Goal: Information Seeking & Learning: Find specific fact

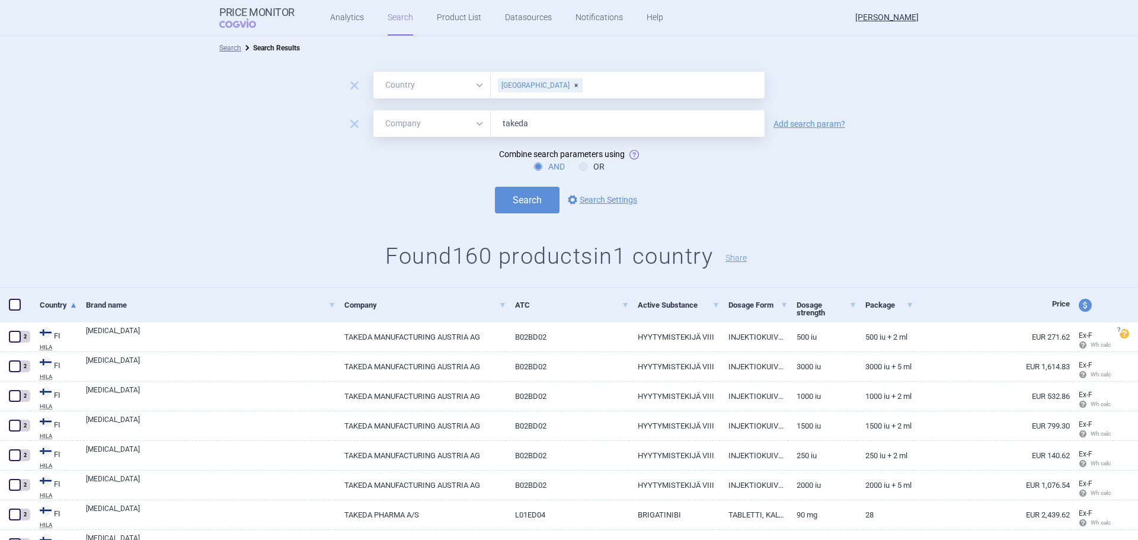
select select "country"
select select "mah"
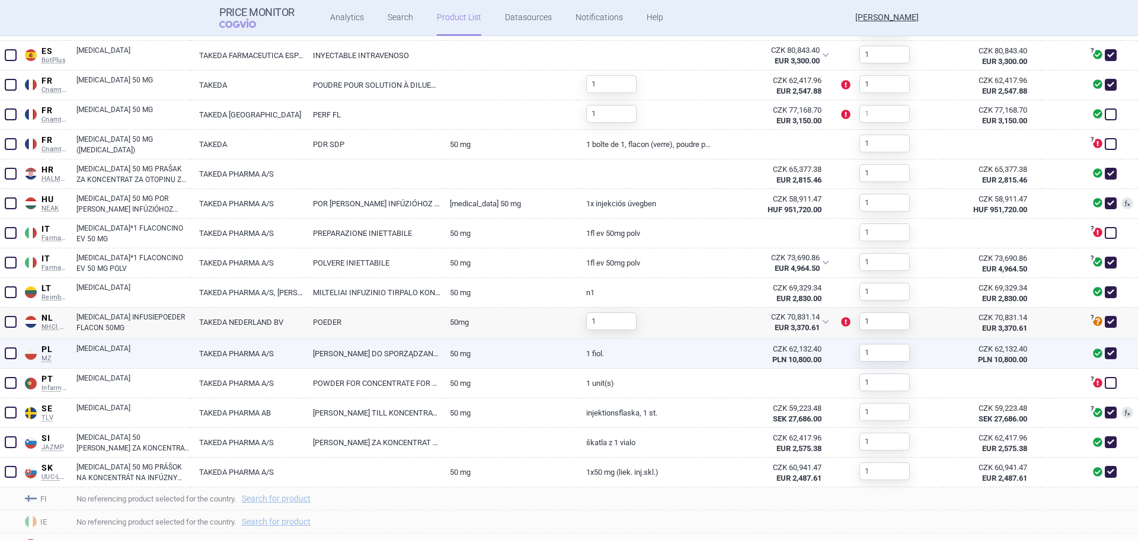
scroll to position [624, 0]
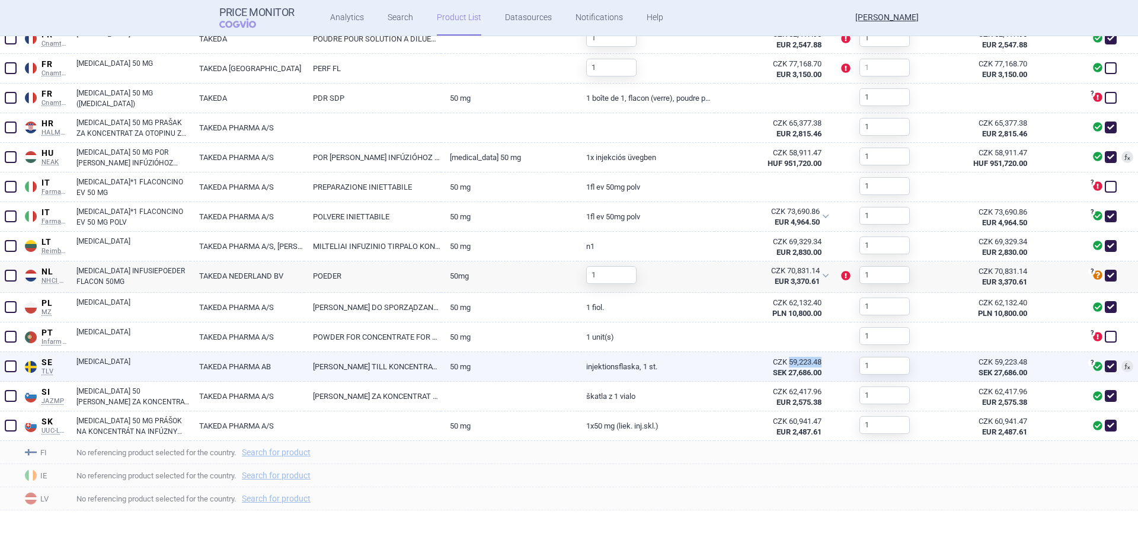
drag, startPoint x: 816, startPoint y: 361, endPoint x: 782, endPoint y: 366, distance: 34.1
click at [782, 366] on div "CZK 59,223.48 SEK 27,686.00" at bounding box center [775, 367] width 122 height 31
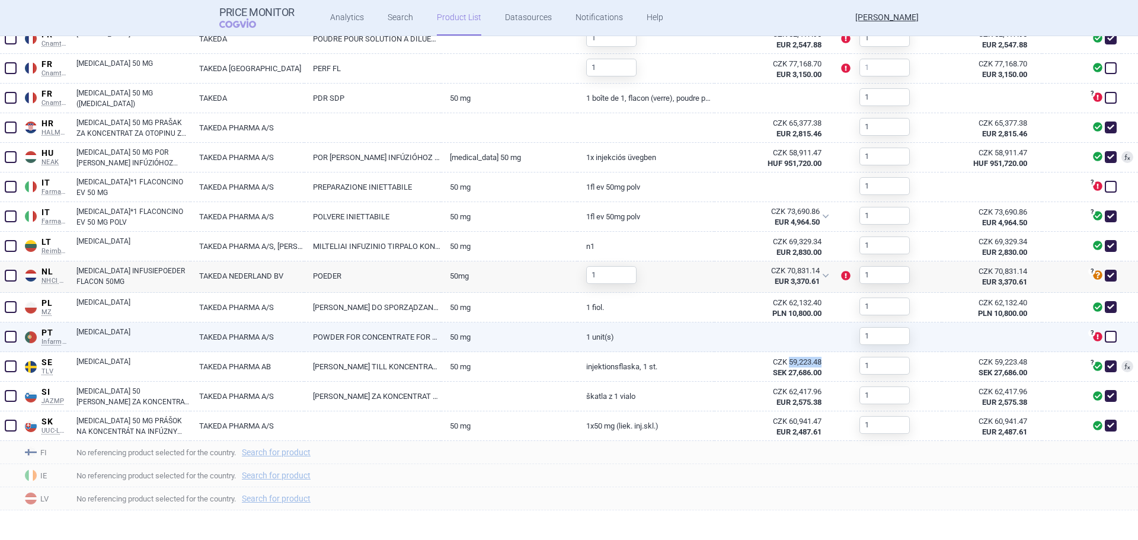
copy div "59,223.48"
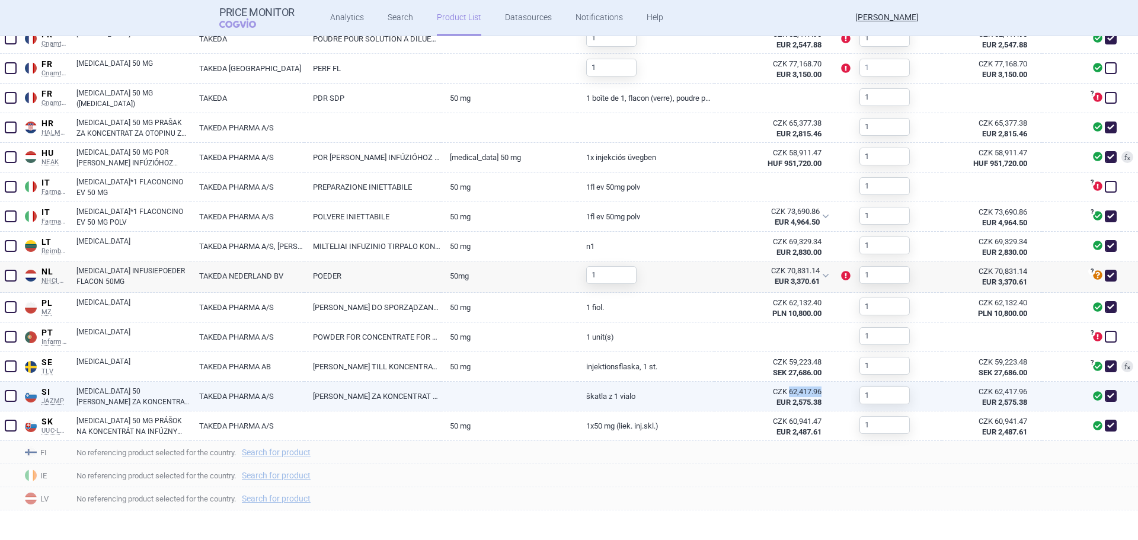
drag, startPoint x: 802, startPoint y: 390, endPoint x: 783, endPoint y: 394, distance: 18.7
click at [783, 394] on div "CZK 62,417.96 EUR 2,575.38" at bounding box center [775, 397] width 122 height 31
copy div "62,417.96"
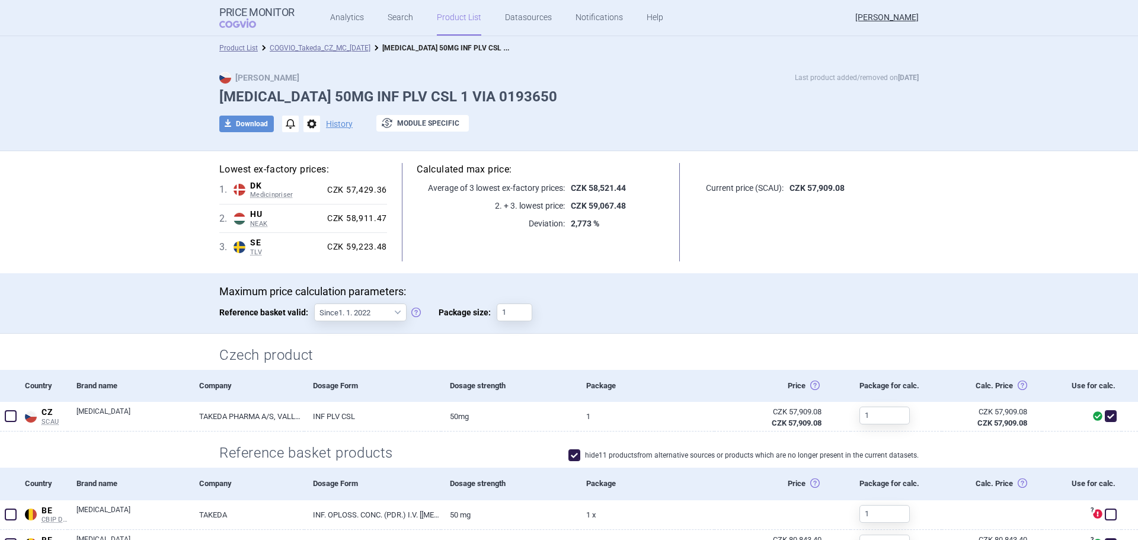
scroll to position [296, 0]
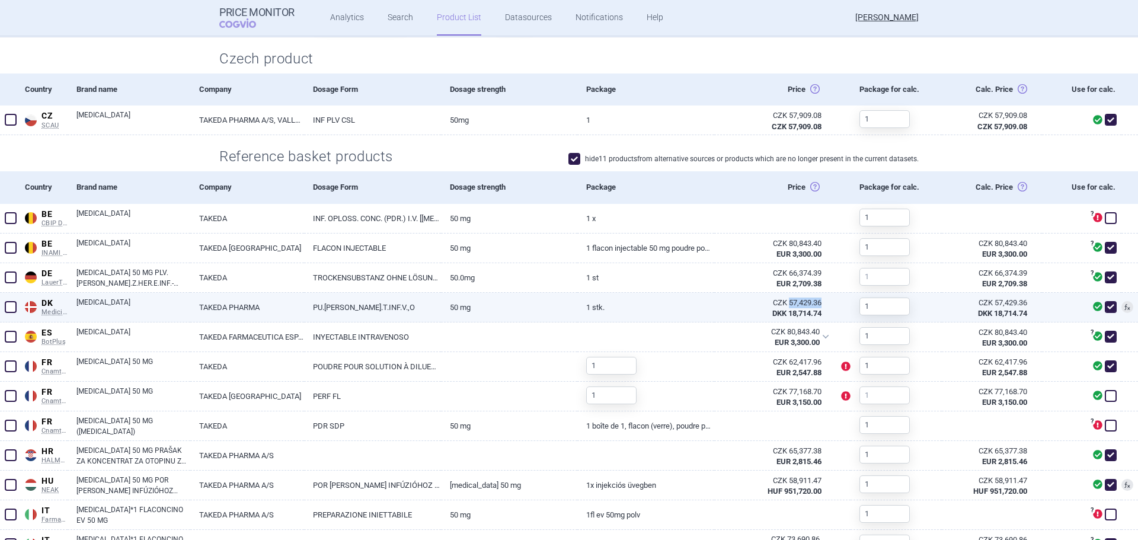
drag, startPoint x: 816, startPoint y: 301, endPoint x: 782, endPoint y: 304, distance: 34.5
click at [782, 304] on div "CZK 57,429.36 DKK 18,714.74" at bounding box center [775, 308] width 122 height 31
copy div "57,429.36"
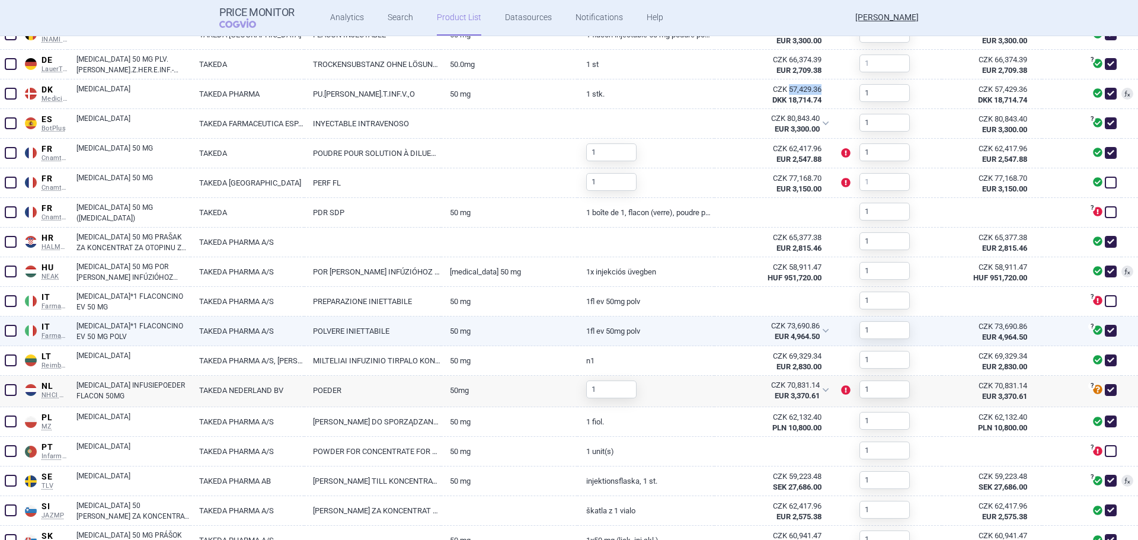
scroll to position [593, 0]
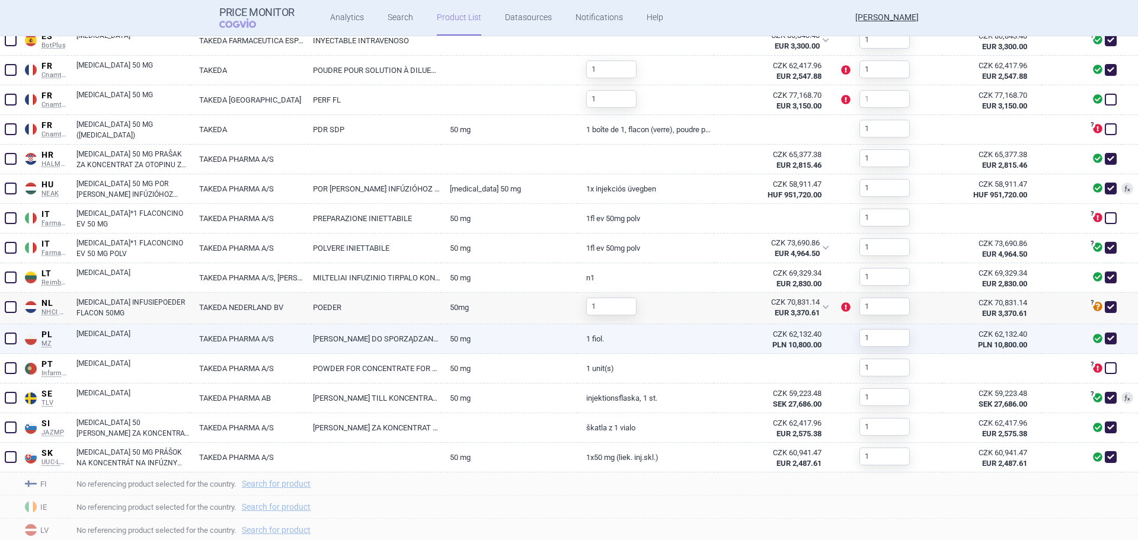
click at [120, 335] on link "[MEDICAL_DATA]" at bounding box center [133, 338] width 114 height 21
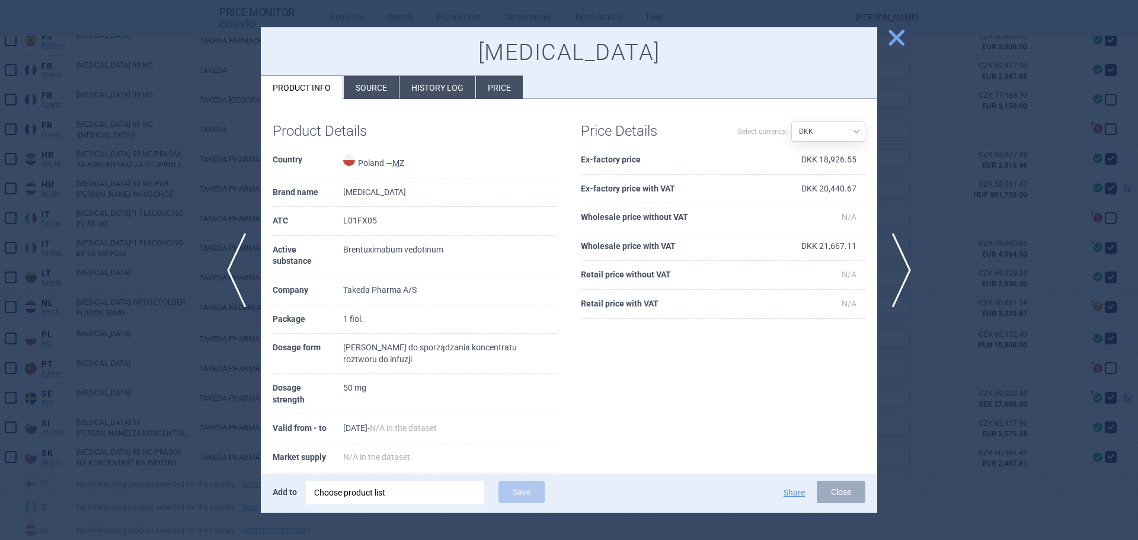
click at [841, 130] on select "Source AED AUD BGN BHD BOB BRL CAD CHF CNY COP CZK DKK DZD EUR GBP HUF ILS INR …" at bounding box center [829, 132] width 74 height 20
select select "PLN"
click at [792, 122] on select "Source AED AUD BGN BHD BOB BRL CAD CHF CNY COP CZK DKK DZD EUR GBP HUF ILS INR …" at bounding box center [829, 132] width 74 height 20
click at [113, 183] on div at bounding box center [569, 270] width 1138 height 540
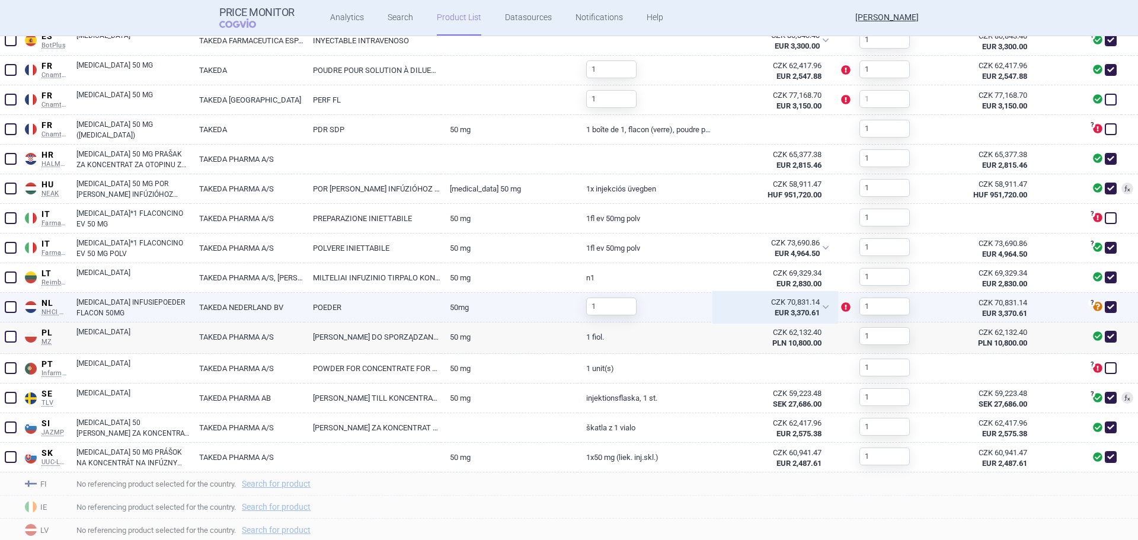
drag, startPoint x: 815, startPoint y: 302, endPoint x: 790, endPoint y: 302, distance: 24.3
click at [790, 302] on div "CZK 70,831.14 EUR 3,370.61" at bounding box center [775, 308] width 122 height 30
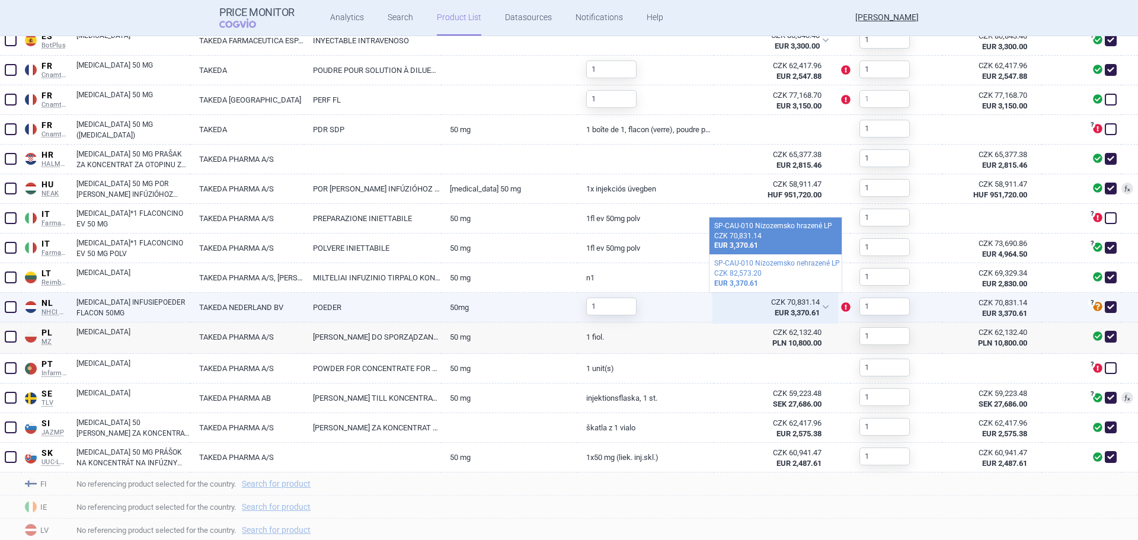
drag, startPoint x: 780, startPoint y: 304, endPoint x: 847, endPoint y: 294, distance: 68.3
click at [806, 301] on div "CZK 70,831.14" at bounding box center [771, 302] width 97 height 11
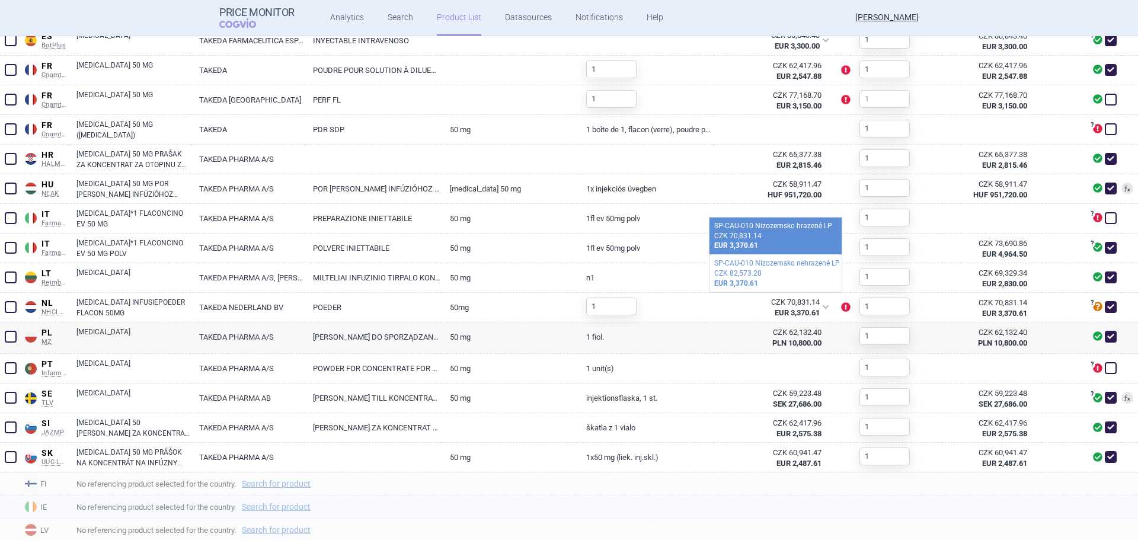
click at [1043, 515] on div "No referencing product selected for the country. Search for product" at bounding box center [603, 507] width 1071 height 23
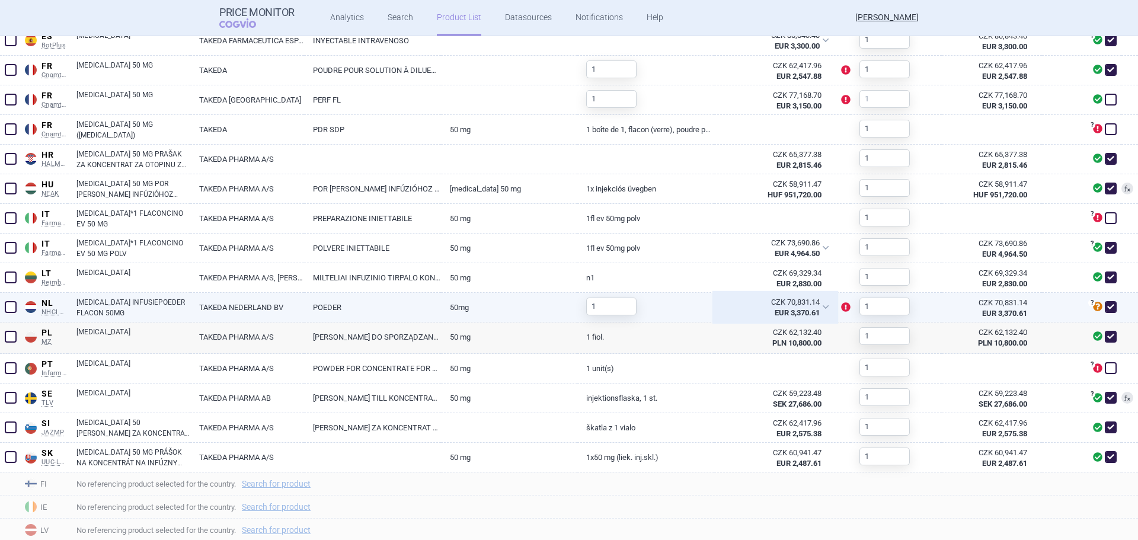
drag, startPoint x: 821, startPoint y: 299, endPoint x: 784, endPoint y: 303, distance: 37.6
click at [784, 303] on div "CZK 70,831.14 EUR 3,370.61" at bounding box center [775, 308] width 122 height 30
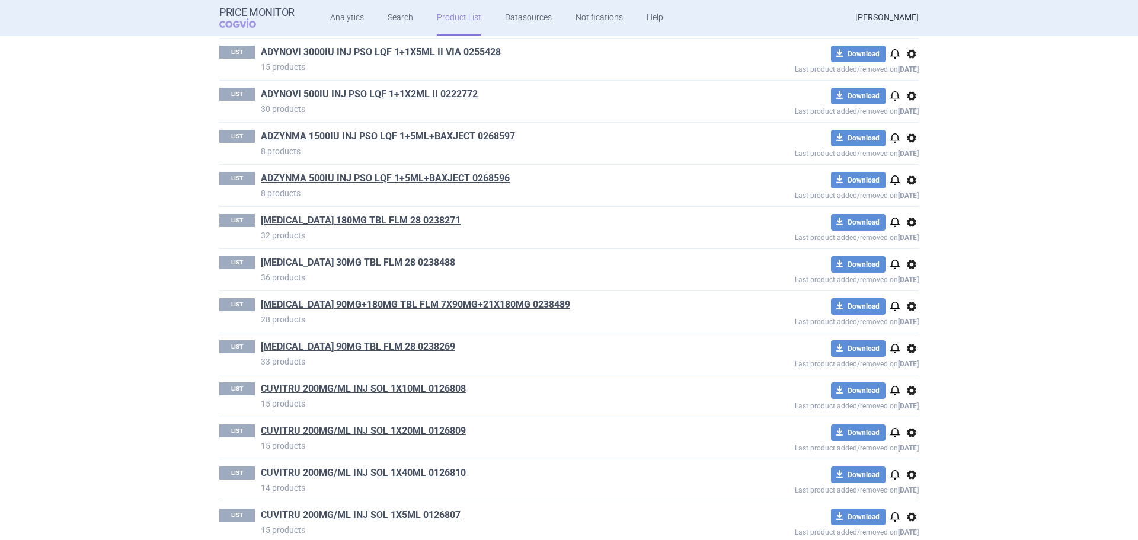
scroll to position [534, 0]
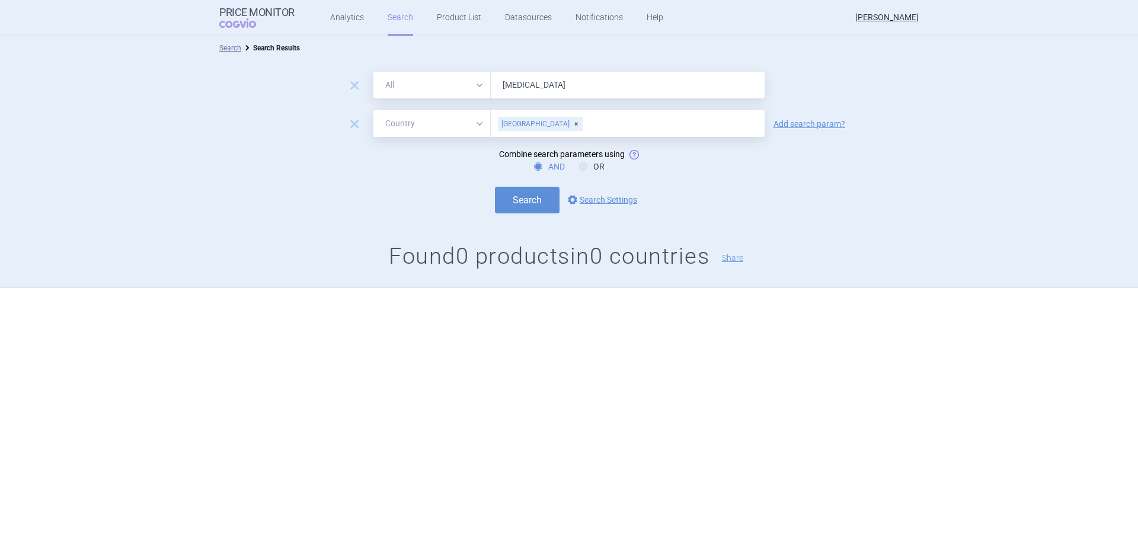
select select "country"
click at [445, 19] on link "Product List" at bounding box center [459, 18] width 44 height 36
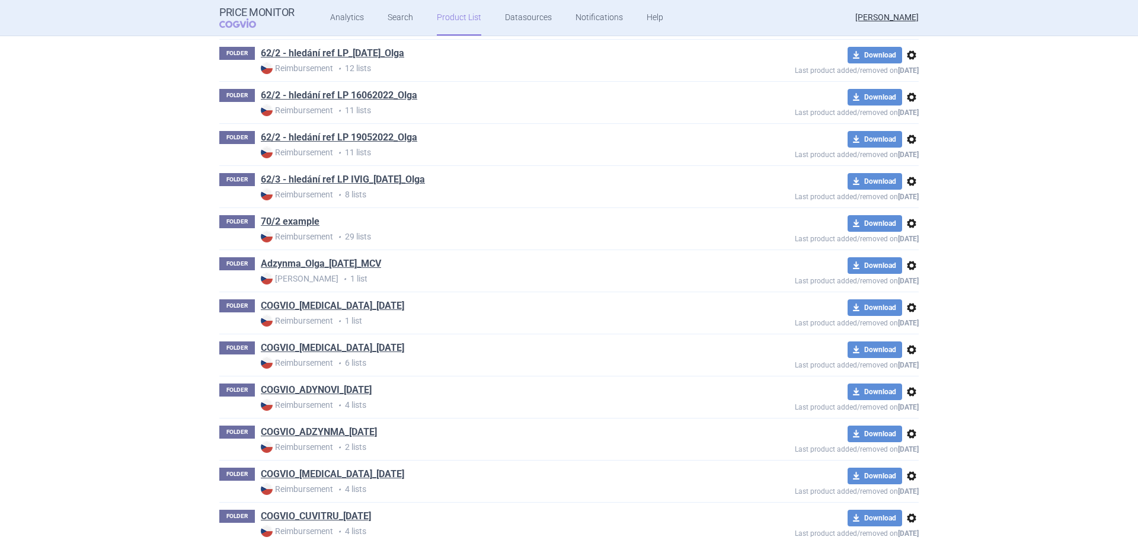
scroll to position [501, 0]
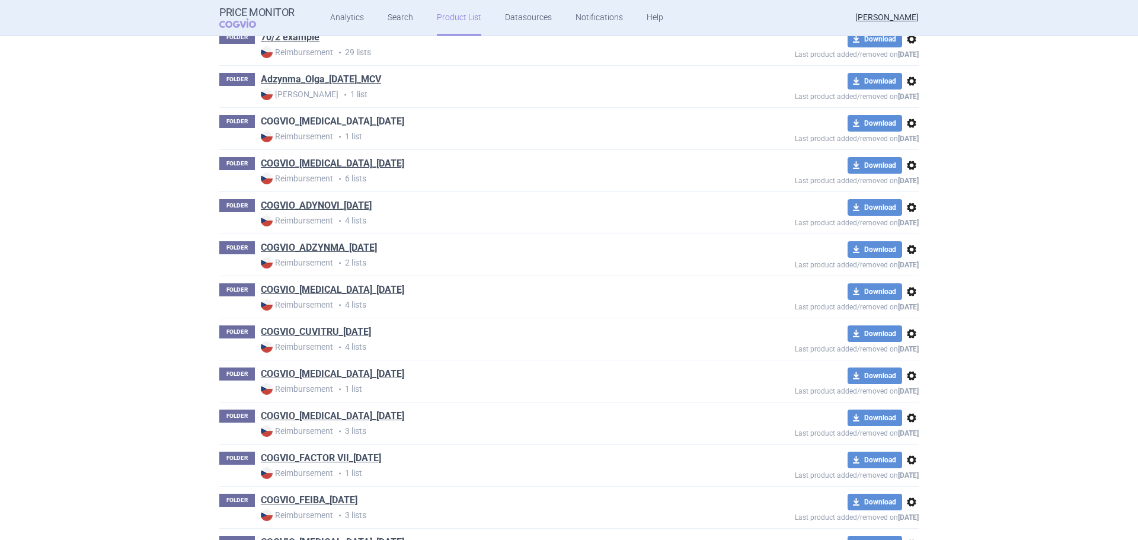
click at [333, 121] on link "COGVIO_[MEDICAL_DATA]_[DATE]" at bounding box center [332, 121] width 143 height 13
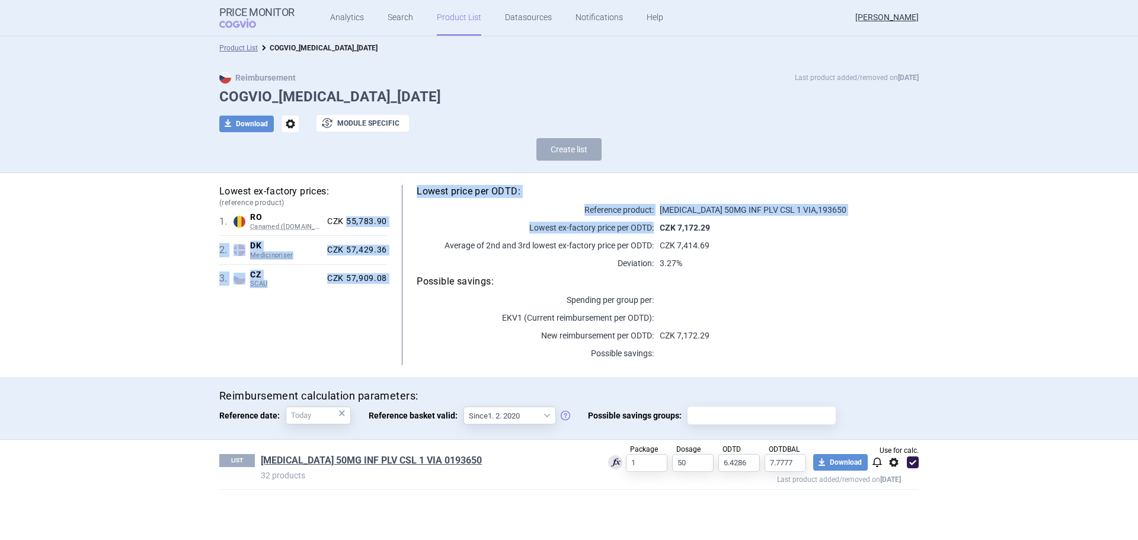
drag, startPoint x: 341, startPoint y: 461, endPoint x: 347, endPoint y: 222, distance: 239.0
click at [347, 222] on div "Lowest ex-factory prices: (reference product) 1 . RO Canamed (Legislatie.just.r…" at bounding box center [569, 275] width 700 height 180
click at [350, 247] on div "CZK 57,429.36" at bounding box center [355, 250] width 65 height 11
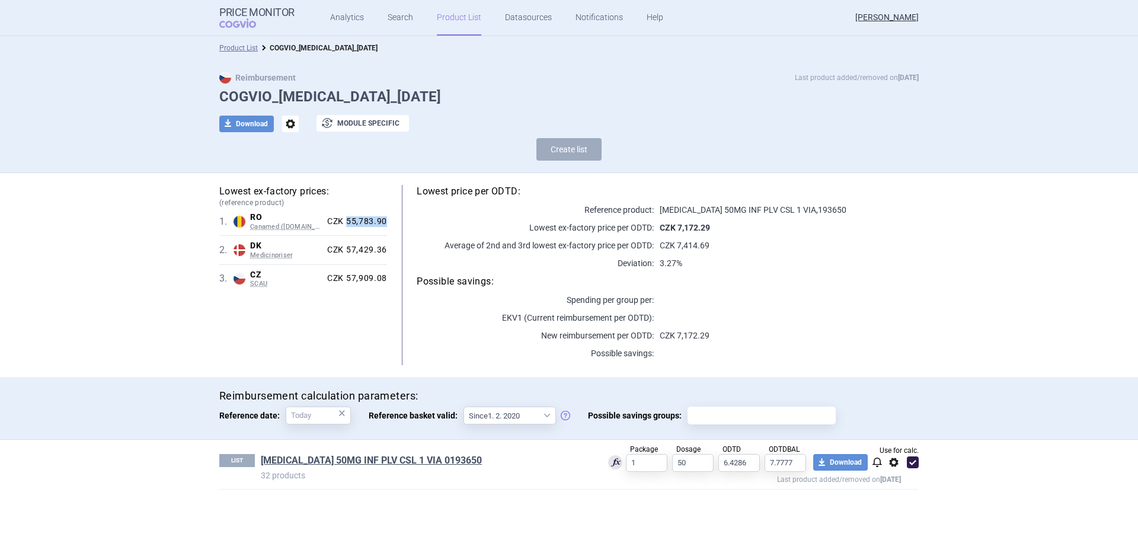
drag, startPoint x: 385, startPoint y: 221, endPoint x: 349, endPoint y: 221, distance: 36.8
click at [349, 221] on div "CZK 55,783.90" at bounding box center [355, 221] width 65 height 11
copy div "55,783.90"
click at [340, 463] on link "ADCETRIS 50MG INF PLV CSL 1 VIA 0193650" at bounding box center [371, 460] width 221 height 13
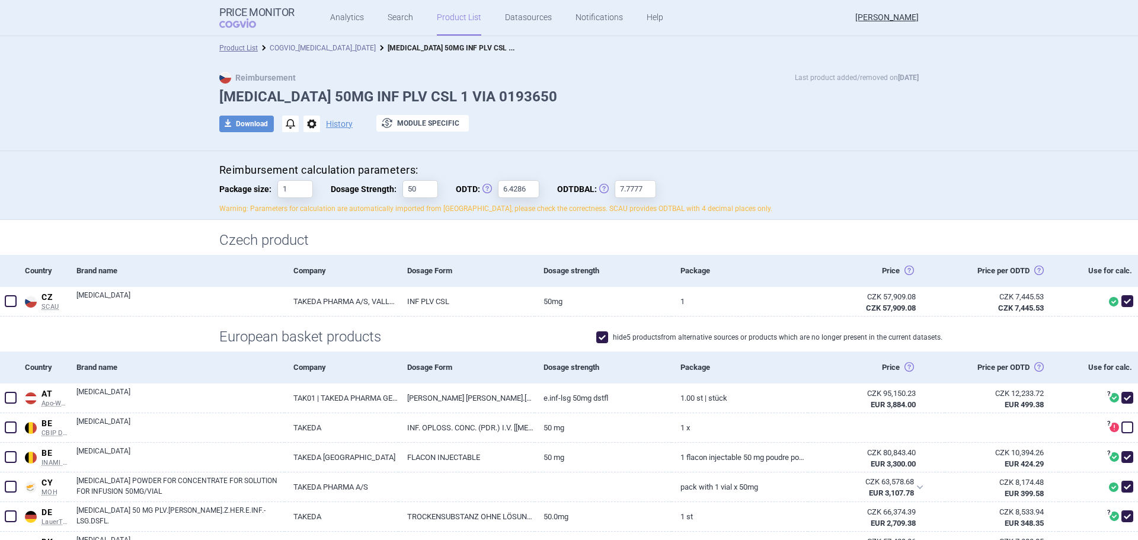
click at [285, 47] on link "COGVIO_[MEDICAL_DATA]_[DATE]" at bounding box center [323, 48] width 106 height 8
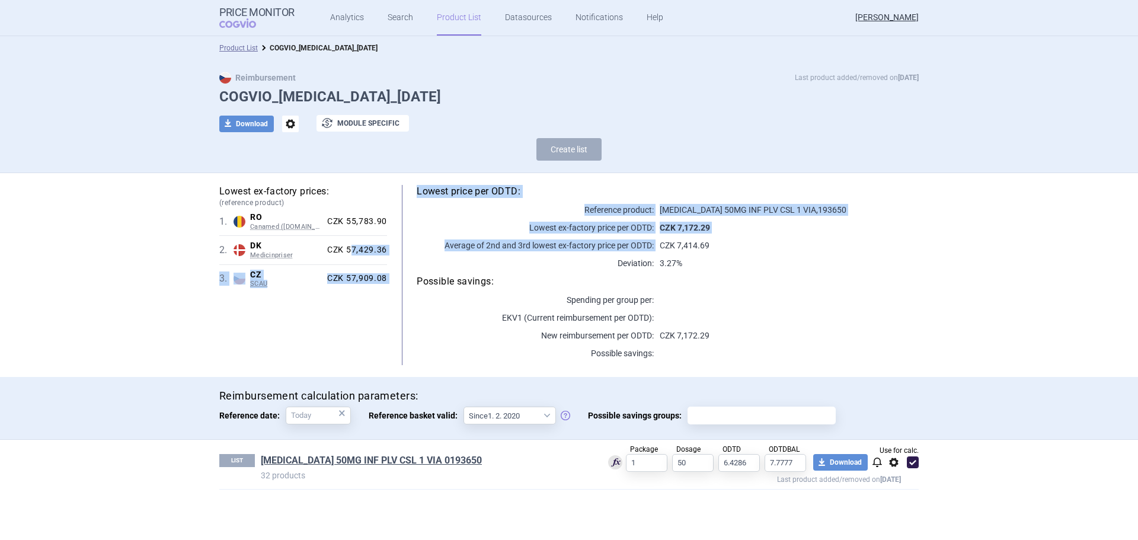
drag, startPoint x: 388, startPoint y: 250, endPoint x: 352, endPoint y: 252, distance: 36.2
click at [352, 252] on div "Lowest ex-factory prices: (reference product) 1 . RO Canamed (Legislatie.just.r…" at bounding box center [569, 275] width 700 height 180
click at [352, 252] on div "CZK 57,429.36" at bounding box center [355, 250] width 65 height 11
drag, startPoint x: 387, startPoint y: 251, endPoint x: 368, endPoint y: 254, distance: 19.3
click at [368, 254] on div "Lowest ex-factory prices: (reference product) 1 . RO Canamed (Legislatie.just.r…" at bounding box center [569, 275] width 700 height 180
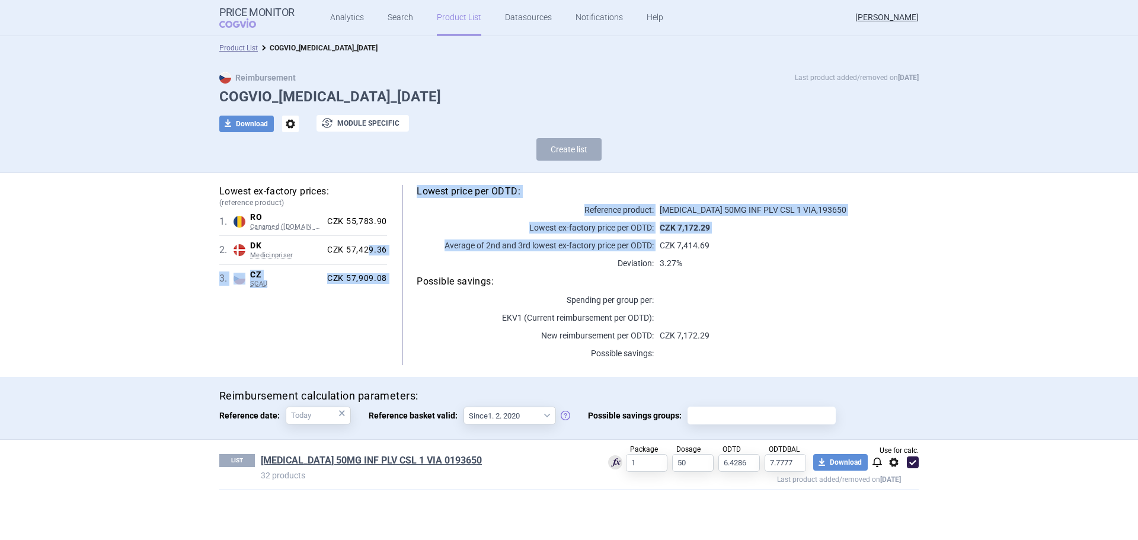
click at [368, 254] on div "CZK 57,429.36" at bounding box center [355, 250] width 65 height 11
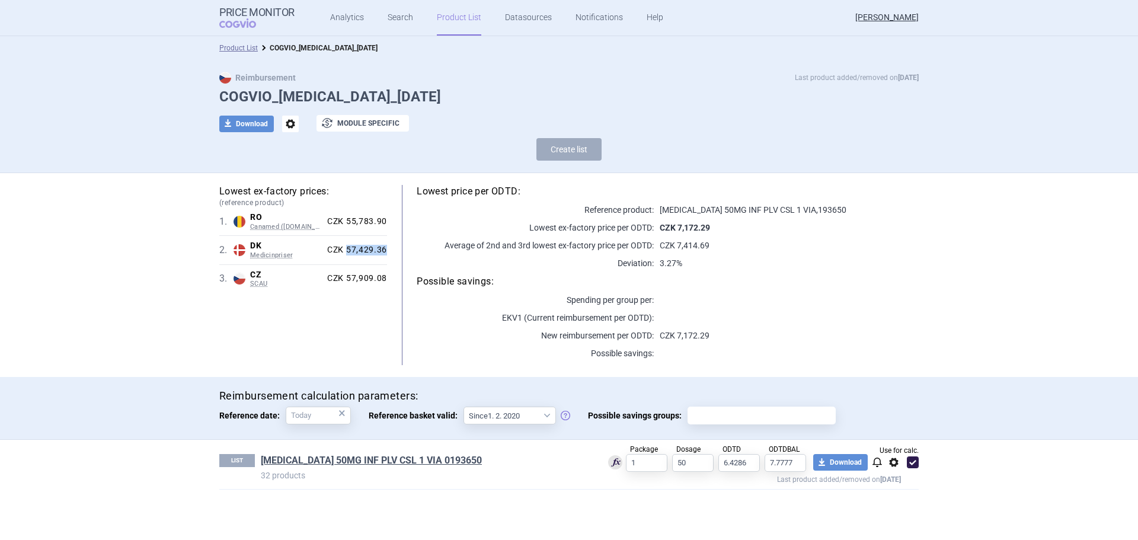
drag, startPoint x: 346, startPoint y: 248, endPoint x: 387, endPoint y: 247, distance: 40.3
click at [387, 247] on div "CZK 57,429.36" at bounding box center [355, 250] width 65 height 11
copy div "57,429.36"
click at [393, 461] on link "ADCETRIS 50MG INF PLV CSL 1 VIA 0193650" at bounding box center [371, 460] width 221 height 13
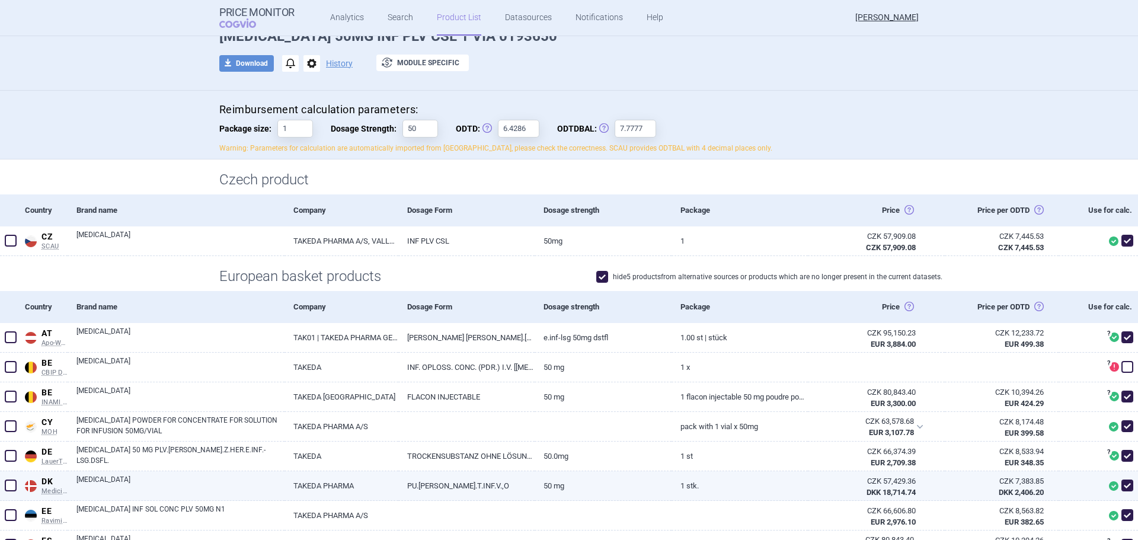
scroll to position [119, 0]
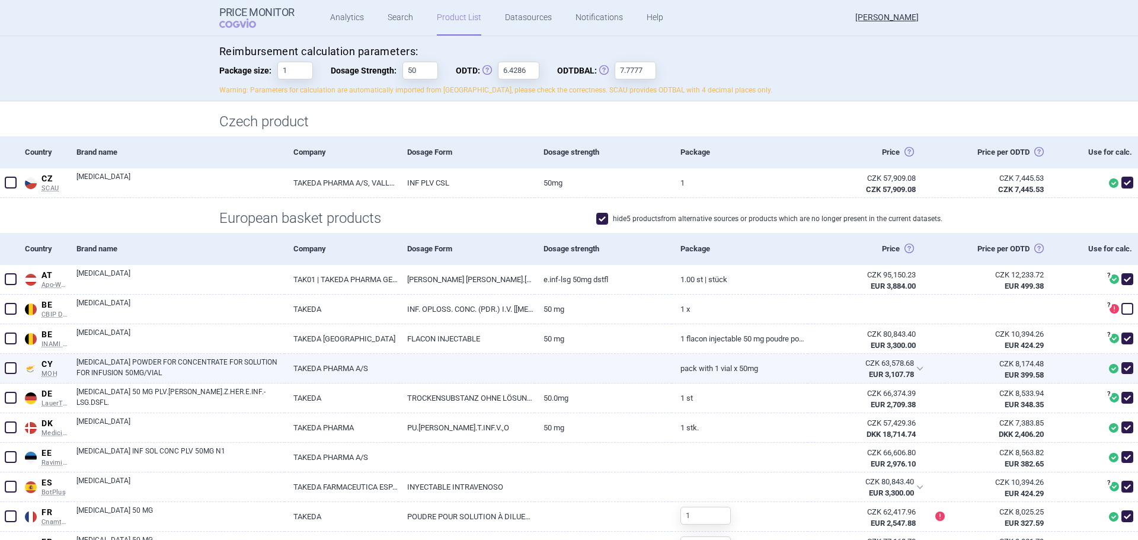
click at [226, 372] on link "ADCETRIS POWDER FOR CONCENTRATE FOR SOLUTION FOR INFUSION 50MG/VIAL" at bounding box center [180, 367] width 208 height 21
select select "EUR"
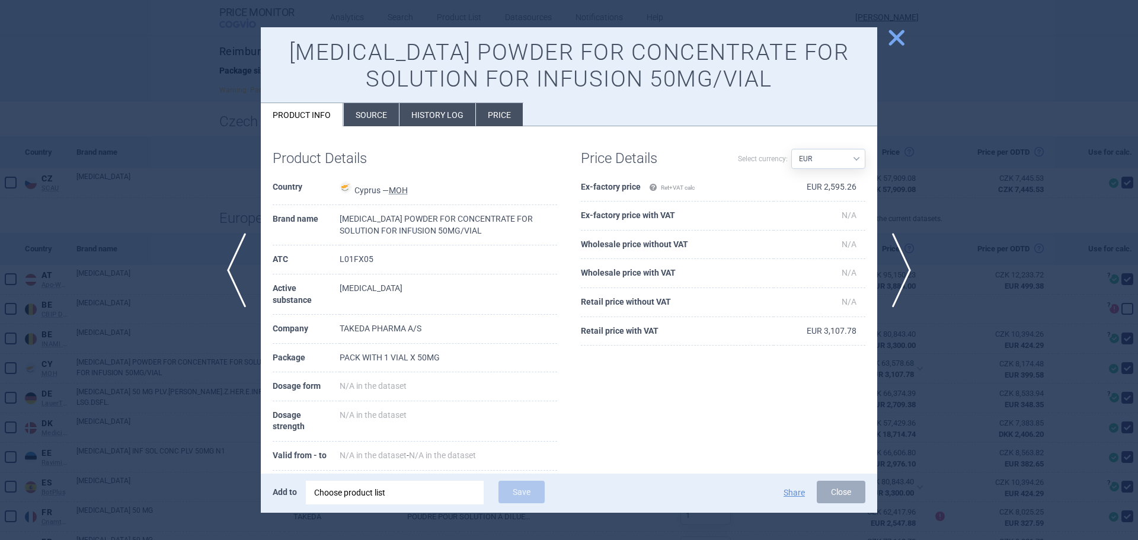
click at [152, 260] on div at bounding box center [569, 270] width 1138 height 540
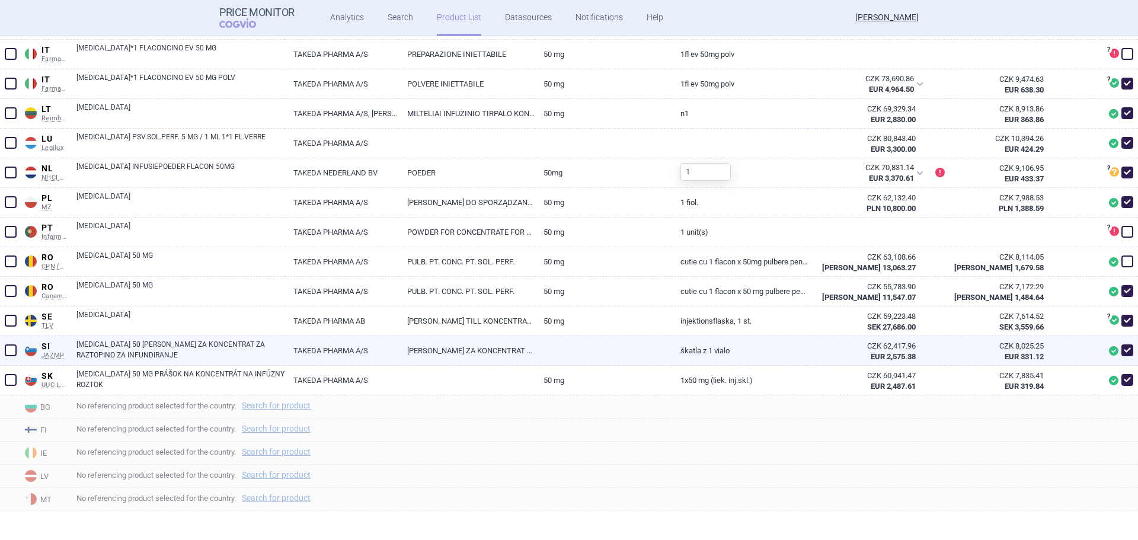
scroll to position [762, 0]
click at [139, 349] on link "ADCETRIS 50 MG PRAŠEK ZA KONCENTRAT ZA RAZTOPINO ZA INFUNDIRANJE" at bounding box center [180, 349] width 208 height 21
select select "EUR"
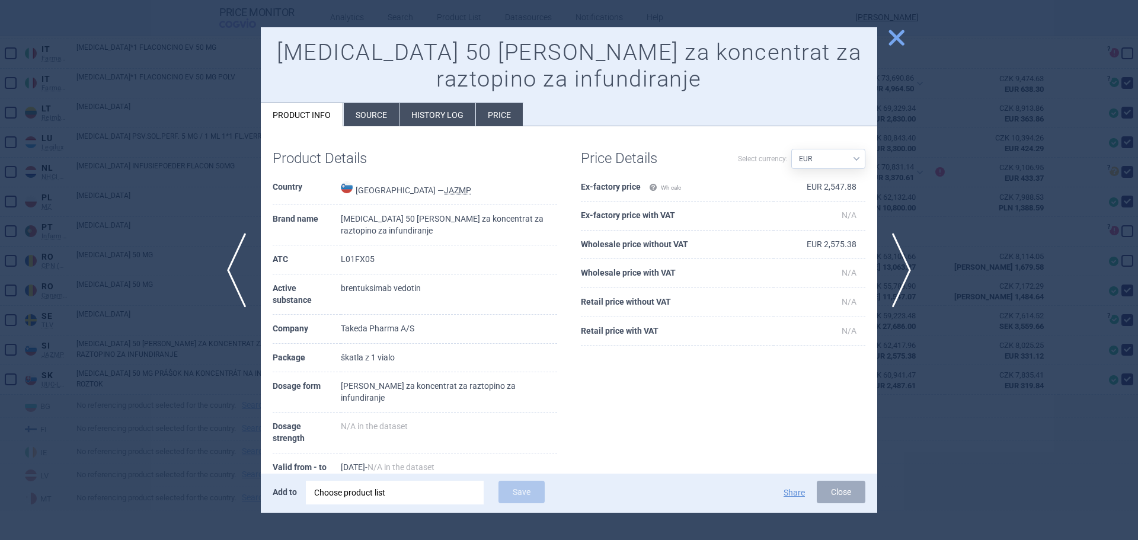
click at [105, 393] on div at bounding box center [569, 270] width 1138 height 540
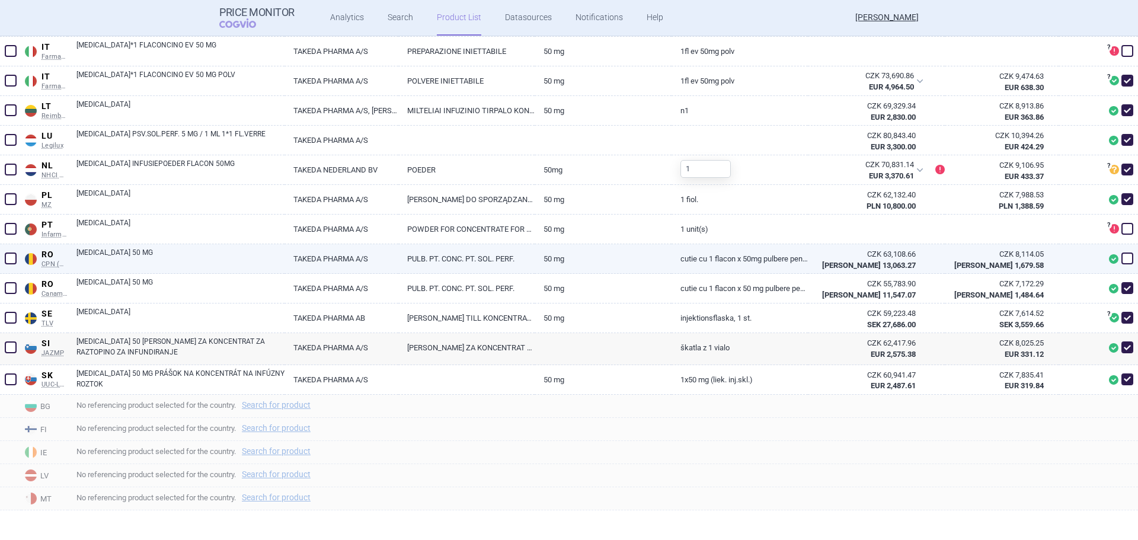
scroll to position [760, 0]
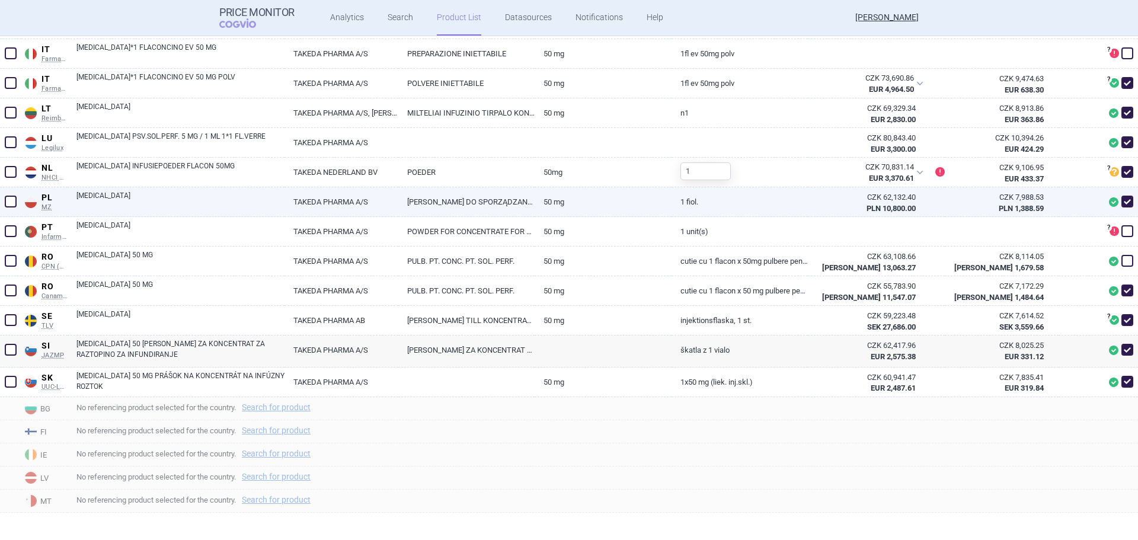
click at [125, 200] on link "[MEDICAL_DATA]" at bounding box center [180, 200] width 208 height 21
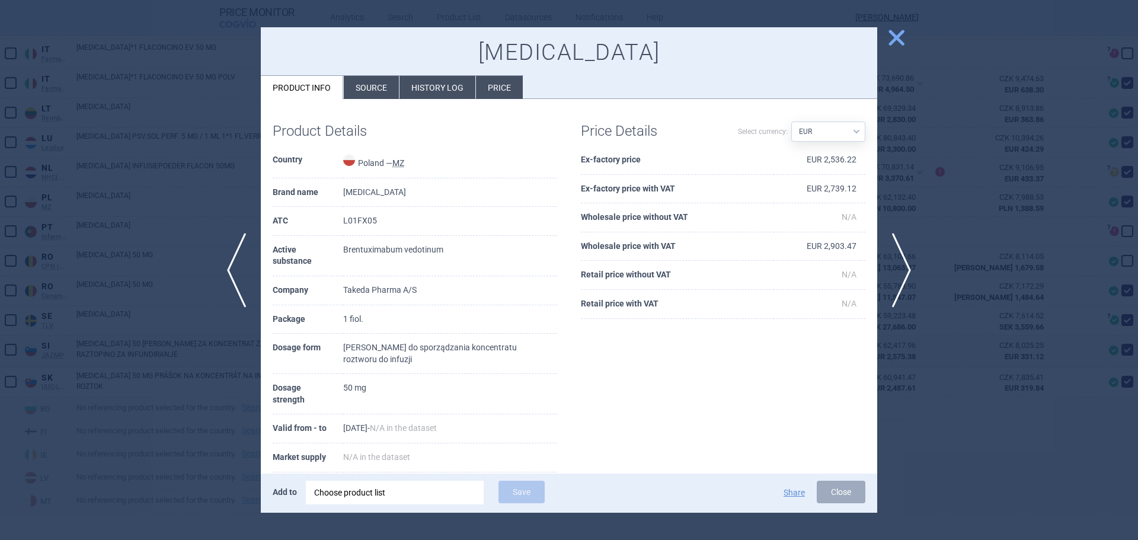
click at [861, 133] on div "Price Details Select currency: Source AED AUD BGN BHD BOB BRL CAD CHF CNY COP C…" at bounding box center [723, 220] width 308 height 219
click at [844, 127] on select "Source AED AUD BGN BHD BOB BRL CAD CHF CNY COP CZK DKK DZD EUR GBP HUF ILS INR …" at bounding box center [829, 132] width 74 height 20
select select "PLN"
click at [792, 122] on select "Source AED AUD BGN BHD BOB BRL CAD CHF CNY COP CZK DKK DZD EUR GBP HUF ILS INR …" at bounding box center [829, 132] width 74 height 20
click at [157, 214] on div at bounding box center [569, 270] width 1138 height 540
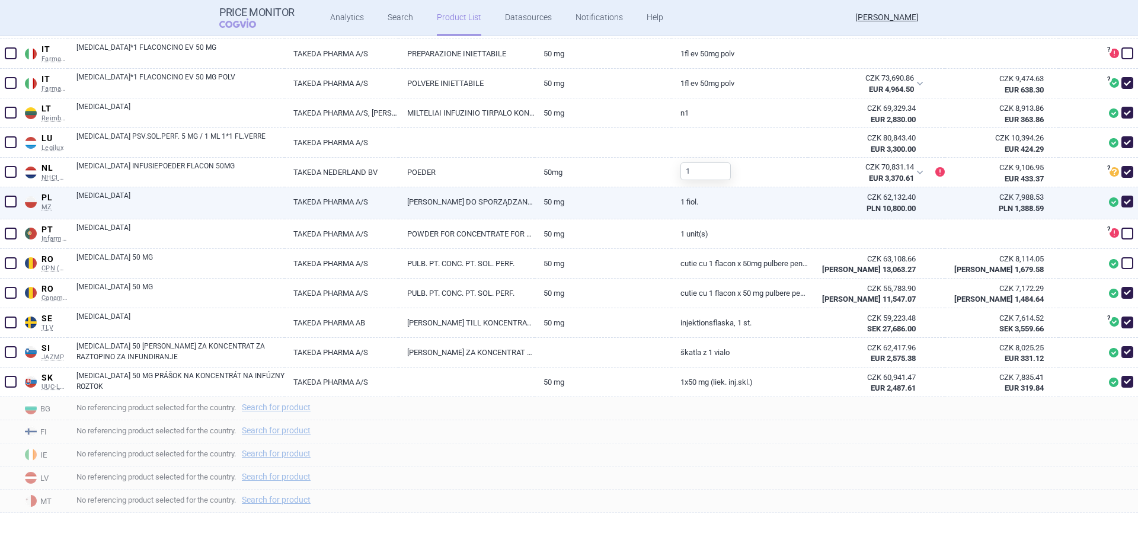
click at [104, 202] on link "[MEDICAL_DATA]" at bounding box center [180, 200] width 208 height 21
select select "PLN"
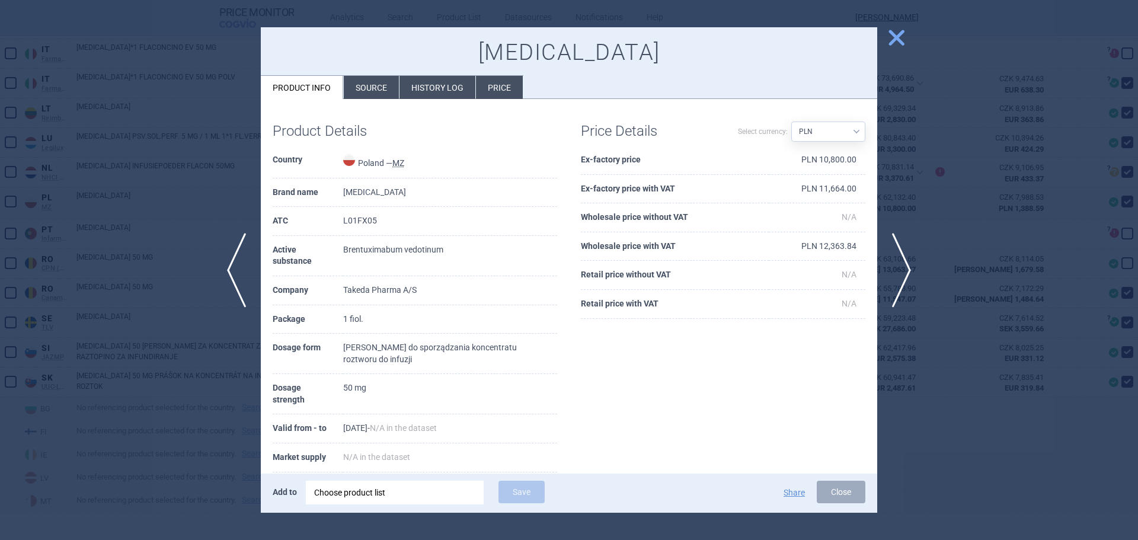
click at [449, 89] on li "History log" at bounding box center [438, 87] width 76 height 23
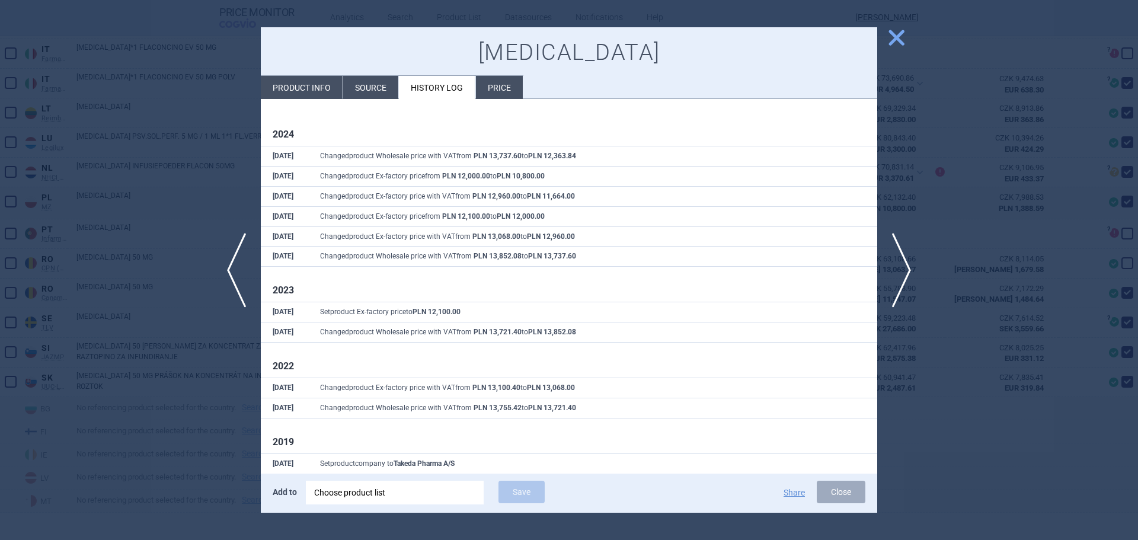
click at [92, 253] on div at bounding box center [569, 270] width 1138 height 540
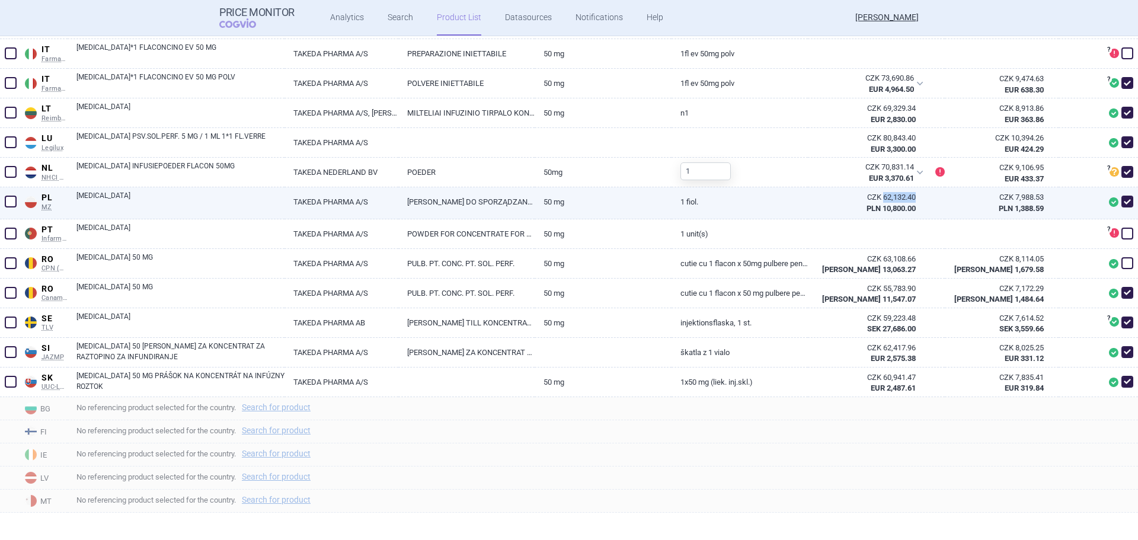
drag, startPoint x: 910, startPoint y: 199, endPoint x: 876, endPoint y: 199, distance: 34.4
click at [876, 199] on div "CZK 62,132.40 PLN 10,800.00" at bounding box center [869, 202] width 122 height 31
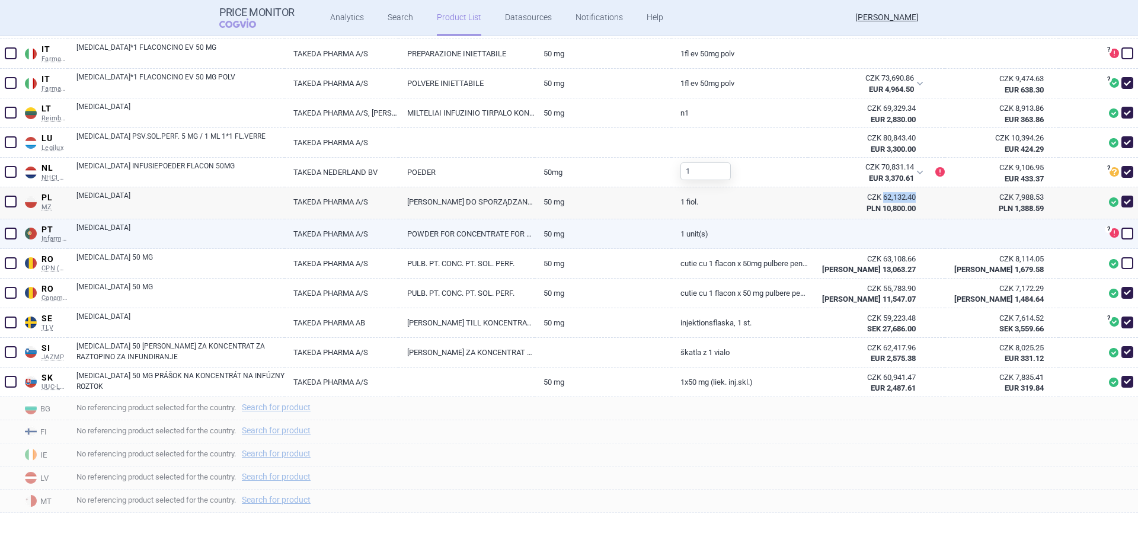
copy div "62,132.40"
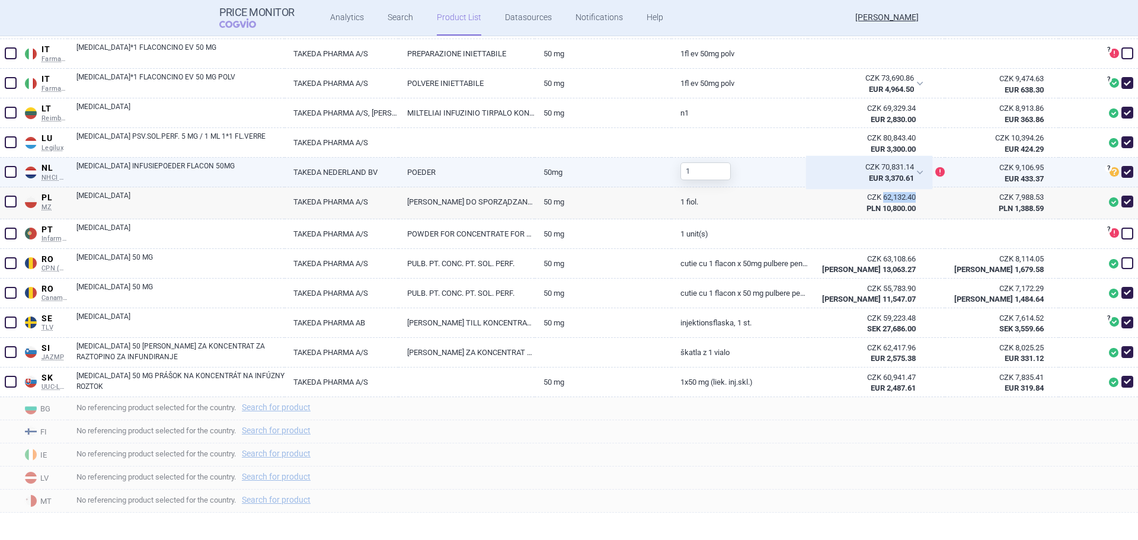
drag, startPoint x: 913, startPoint y: 167, endPoint x: 864, endPoint y: 175, distance: 49.3
click at [864, 175] on div "CZK 70,831.14 EUR 3,370.61" at bounding box center [869, 173] width 122 height 30
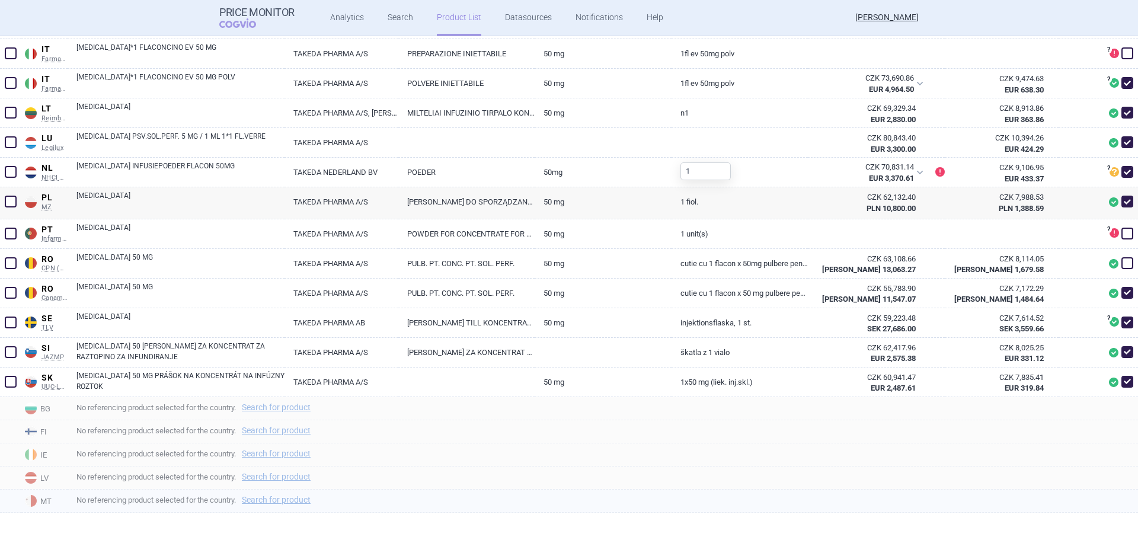
click at [966, 493] on span "No referencing product selected for the country. Search for product" at bounding box center [607, 500] width 1062 height 14
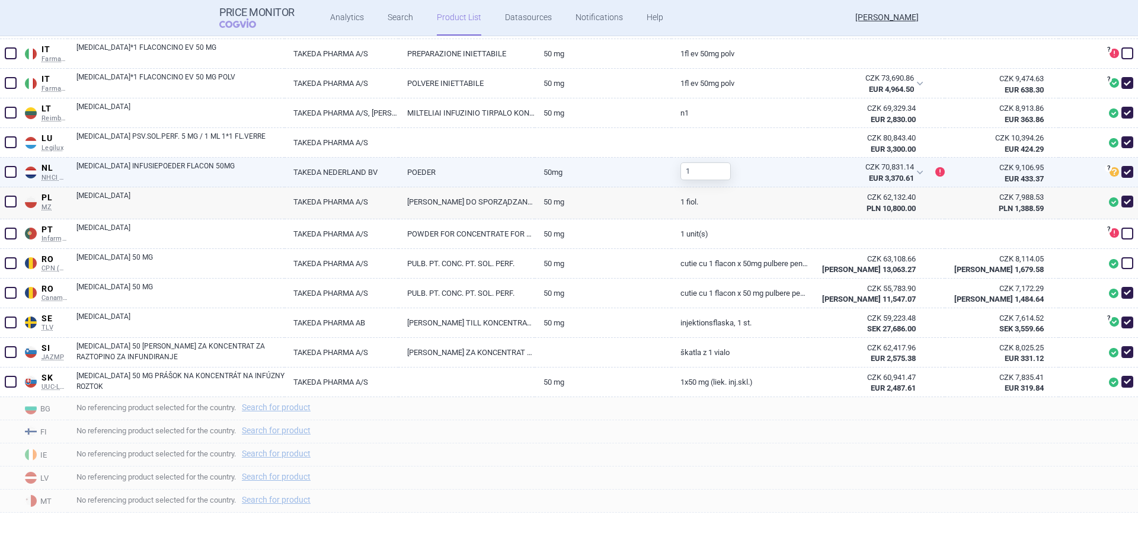
click at [97, 167] on link "ADCETRIS INFUSIEPOEDER FLACON 50MG" at bounding box center [180, 171] width 208 height 21
select select "EUR"
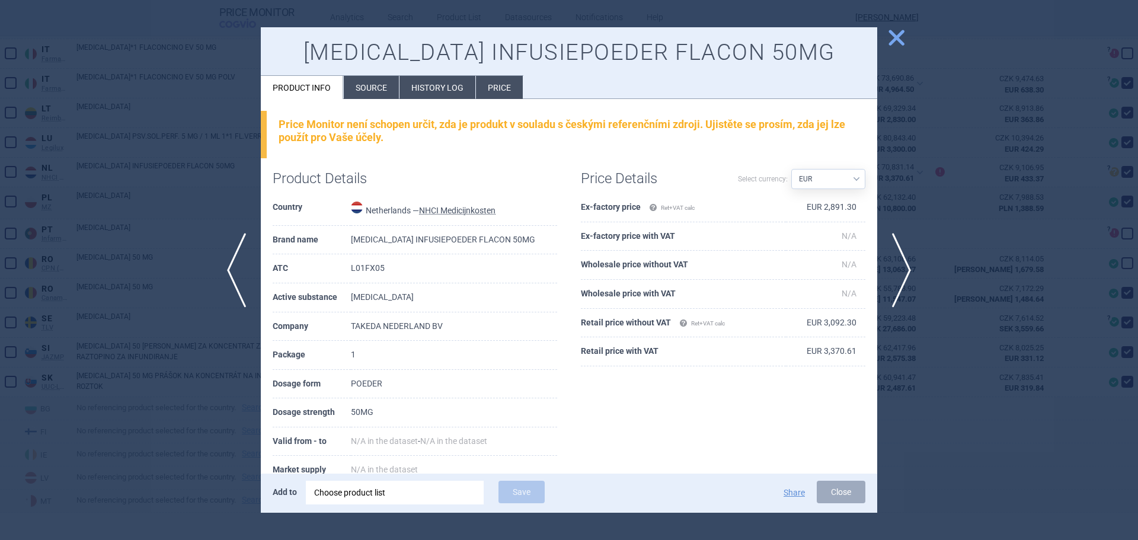
click at [891, 36] on span "close" at bounding box center [896, 37] width 21 height 21
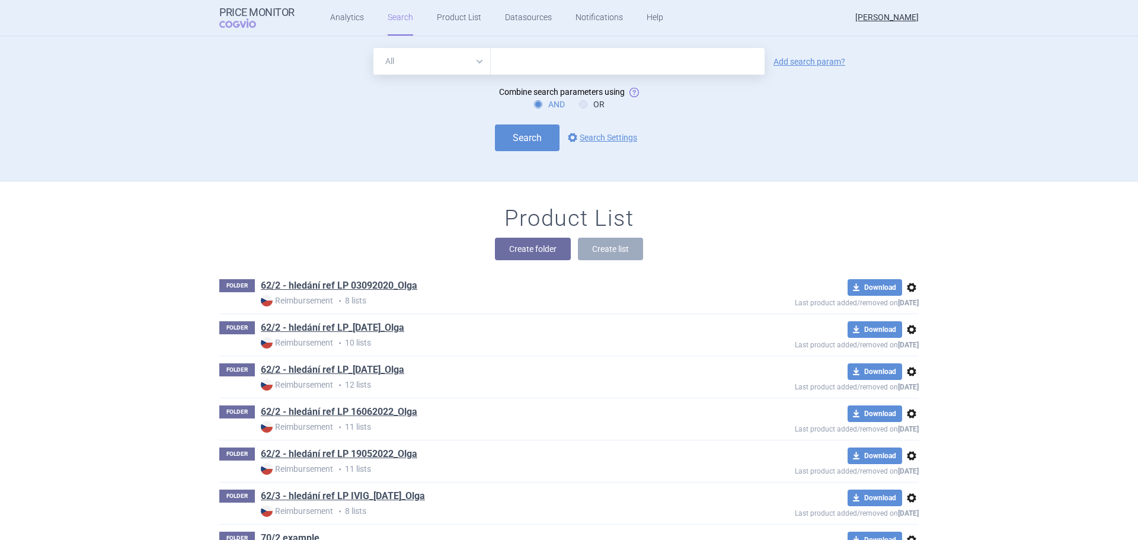
click at [529, 63] on input "text" at bounding box center [628, 61] width 274 height 27
type input "[MEDICAL_DATA]"
click at [815, 66] on link "Add search param?" at bounding box center [810, 62] width 72 height 8
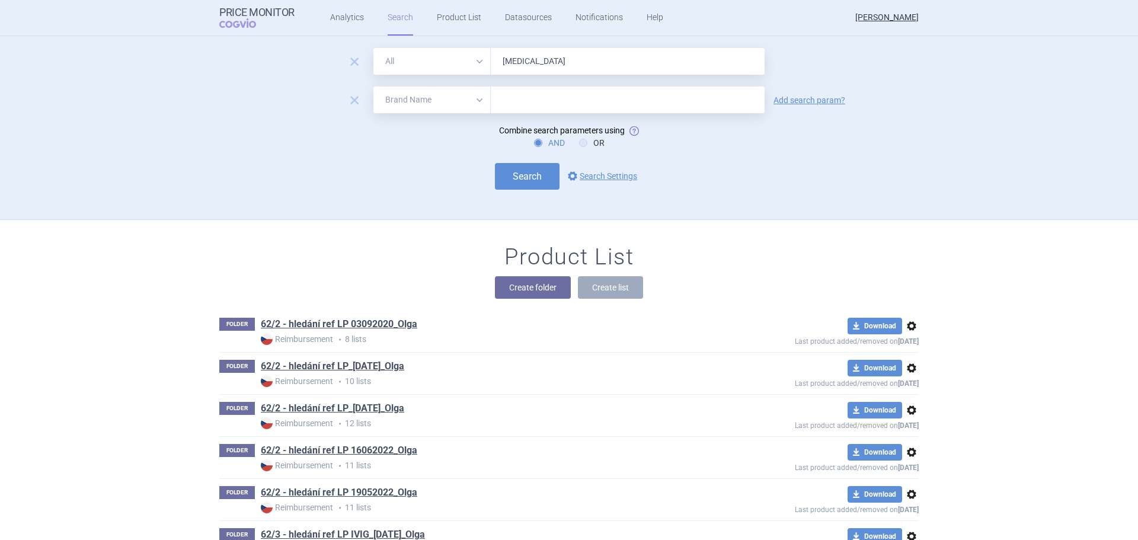
drag, startPoint x: 480, startPoint y: 104, endPoint x: 474, endPoint y: 110, distance: 8.8
click at [480, 104] on select "All Brand Name ATC Company Active Substance Country Newer than" at bounding box center [432, 100] width 117 height 27
select select "country"
click at [374, 87] on select "All Brand Name ATC Company Active Substance Country Newer than" at bounding box center [432, 100] width 117 height 27
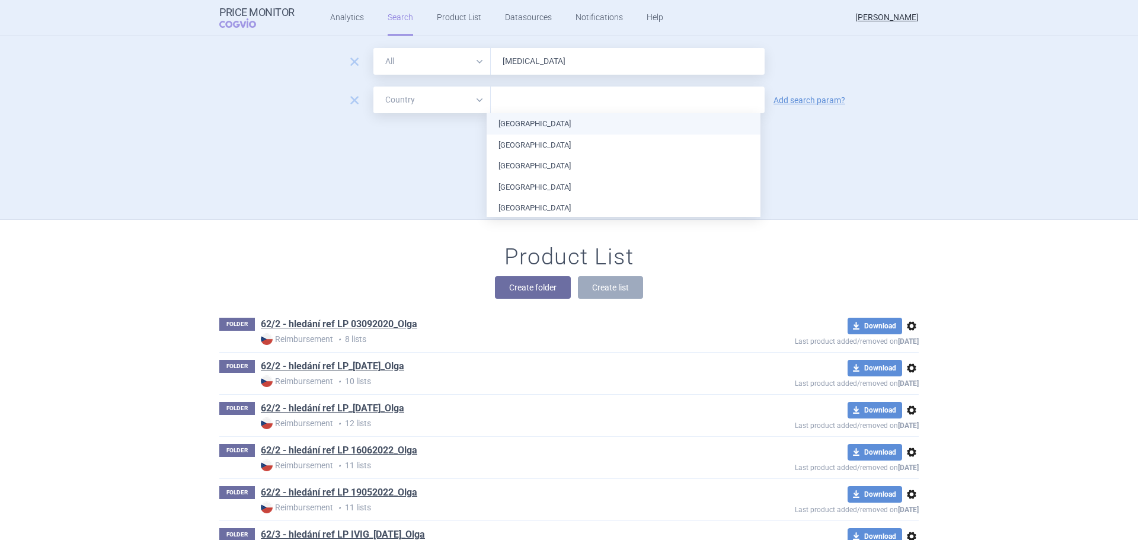
click at [502, 104] on input "text" at bounding box center [628, 99] width 262 height 15
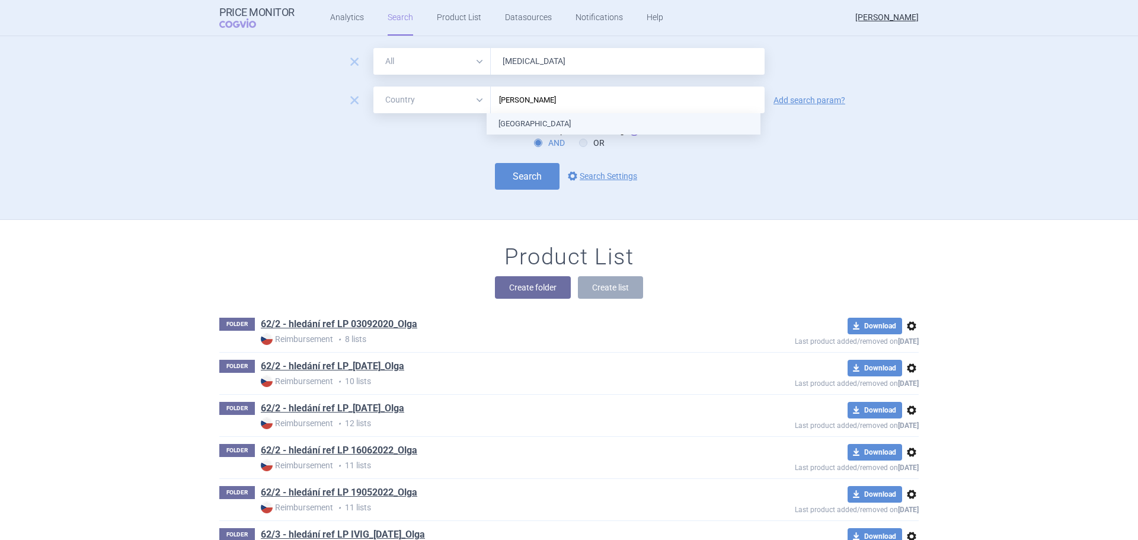
type input "[GEOGRAPHIC_DATA]"
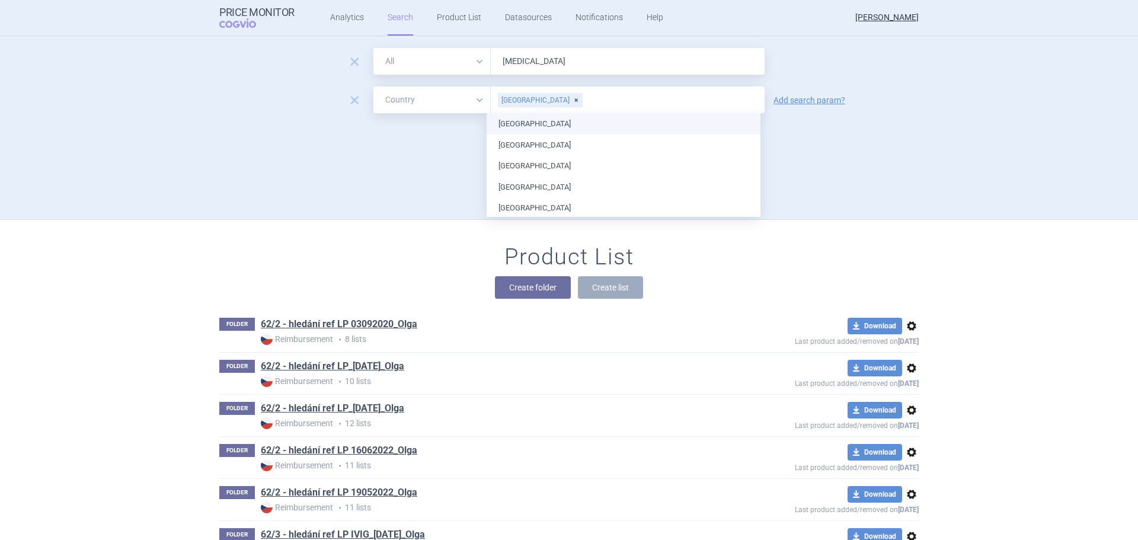
click at [524, 128] on ul "[GEOGRAPHIC_DATA] [GEOGRAPHIC_DATA] [GEOGRAPHIC_DATA] [GEOGRAPHIC_DATA] [GEOGRA…" at bounding box center [624, 398] width 274 height 570
click at [359, 167] on div "Search options Search Settings" at bounding box center [569, 176] width 700 height 27
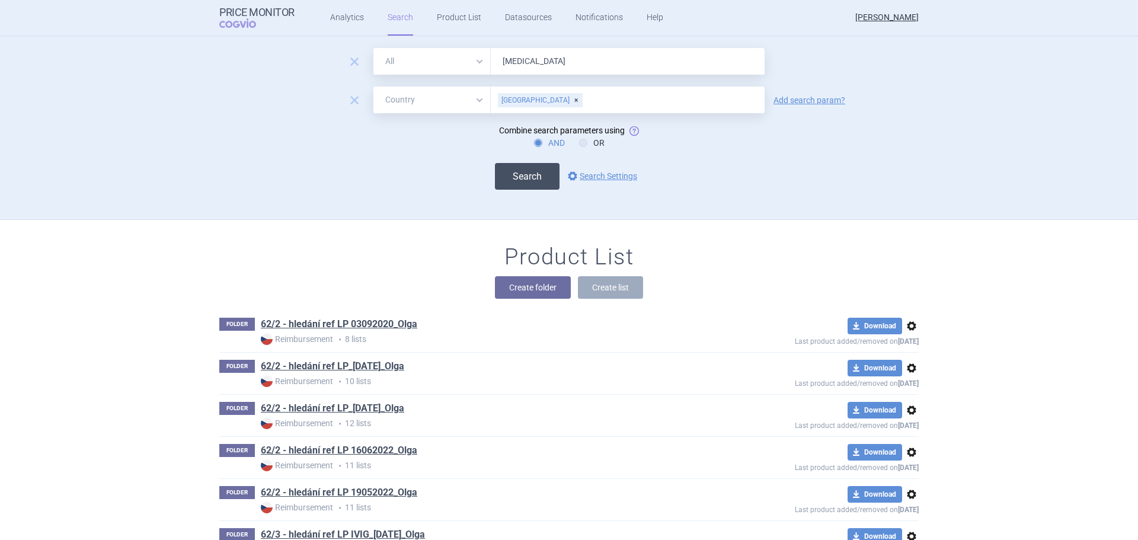
click at [518, 170] on button "Search" at bounding box center [527, 176] width 65 height 27
select select "country"
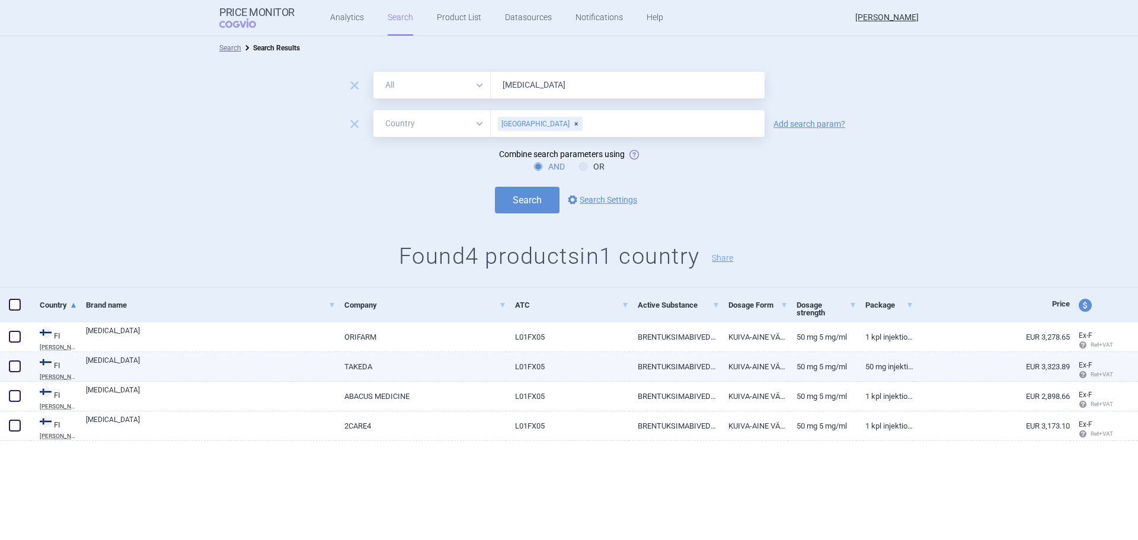
click at [378, 362] on link "TAKEDA" at bounding box center [421, 366] width 171 height 29
select select "EUR"
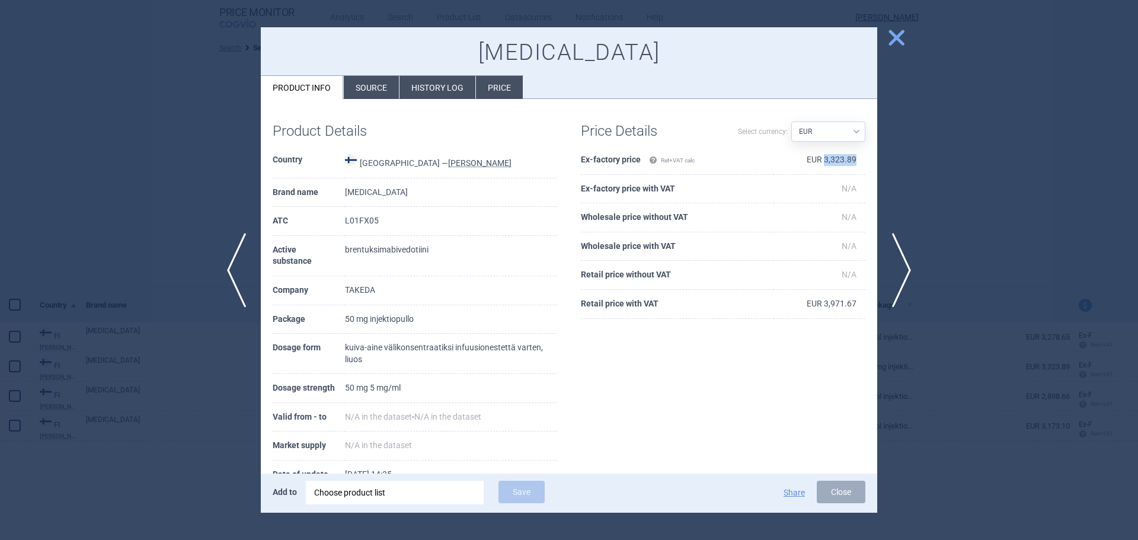
drag, startPoint x: 850, startPoint y: 158, endPoint x: 816, endPoint y: 163, distance: 33.5
click at [816, 163] on td "EUR 3,323.89" at bounding box center [820, 160] width 92 height 29
copy td "3,323.89"
